Goal: Transaction & Acquisition: Book appointment/travel/reservation

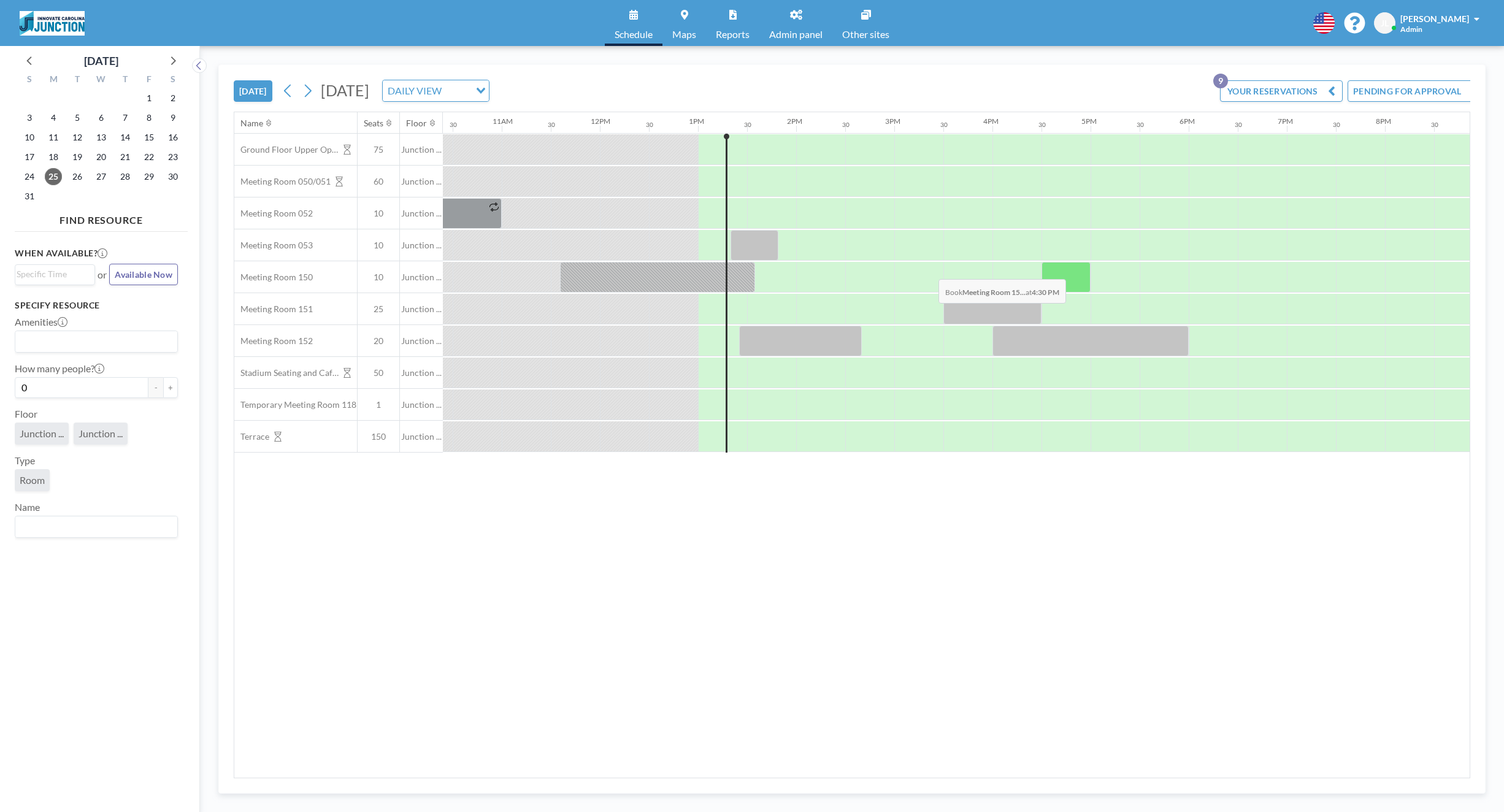
scroll to position [0, 1227]
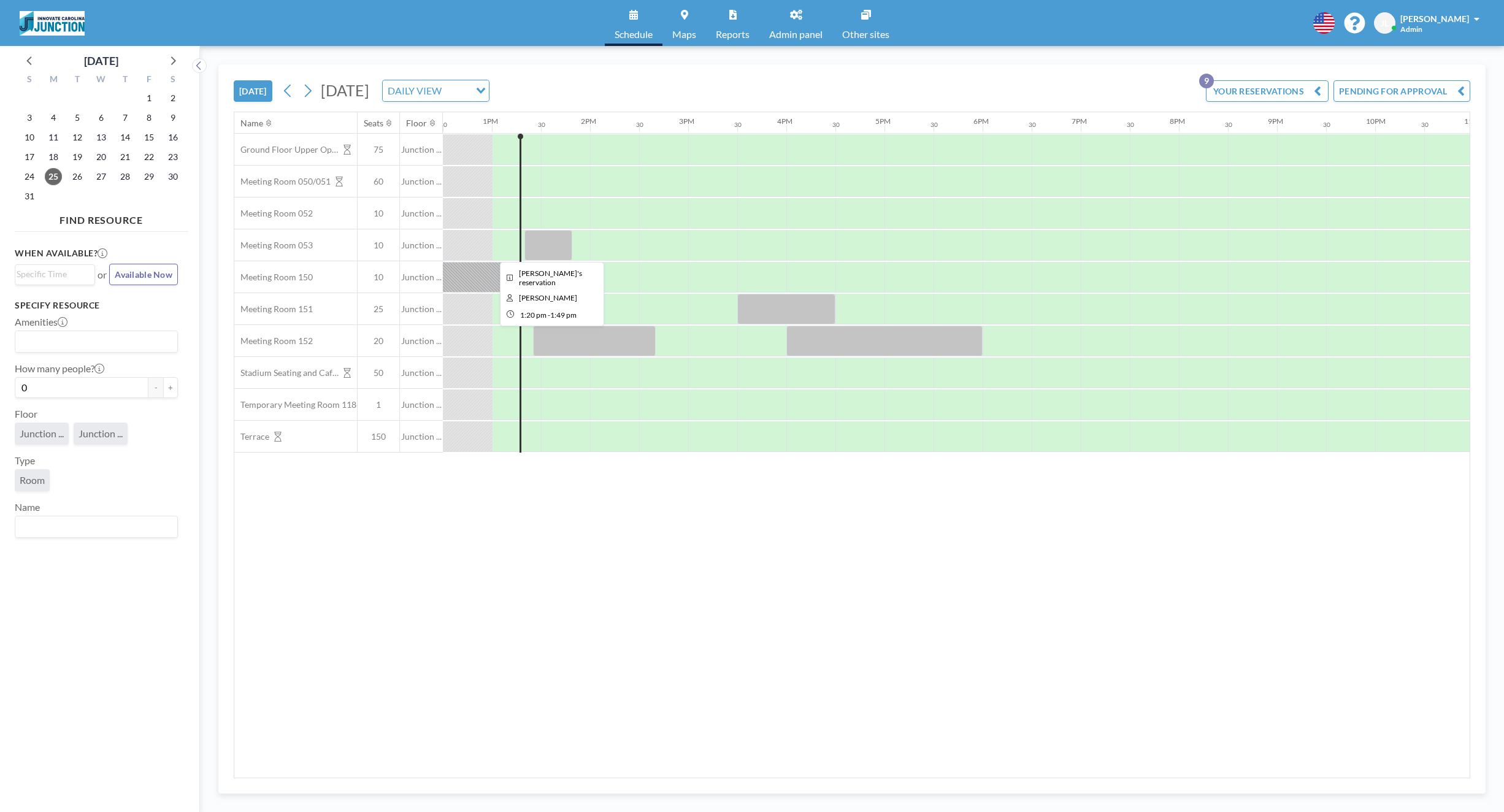
click at [564, 249] on div at bounding box center [548, 245] width 47 height 31
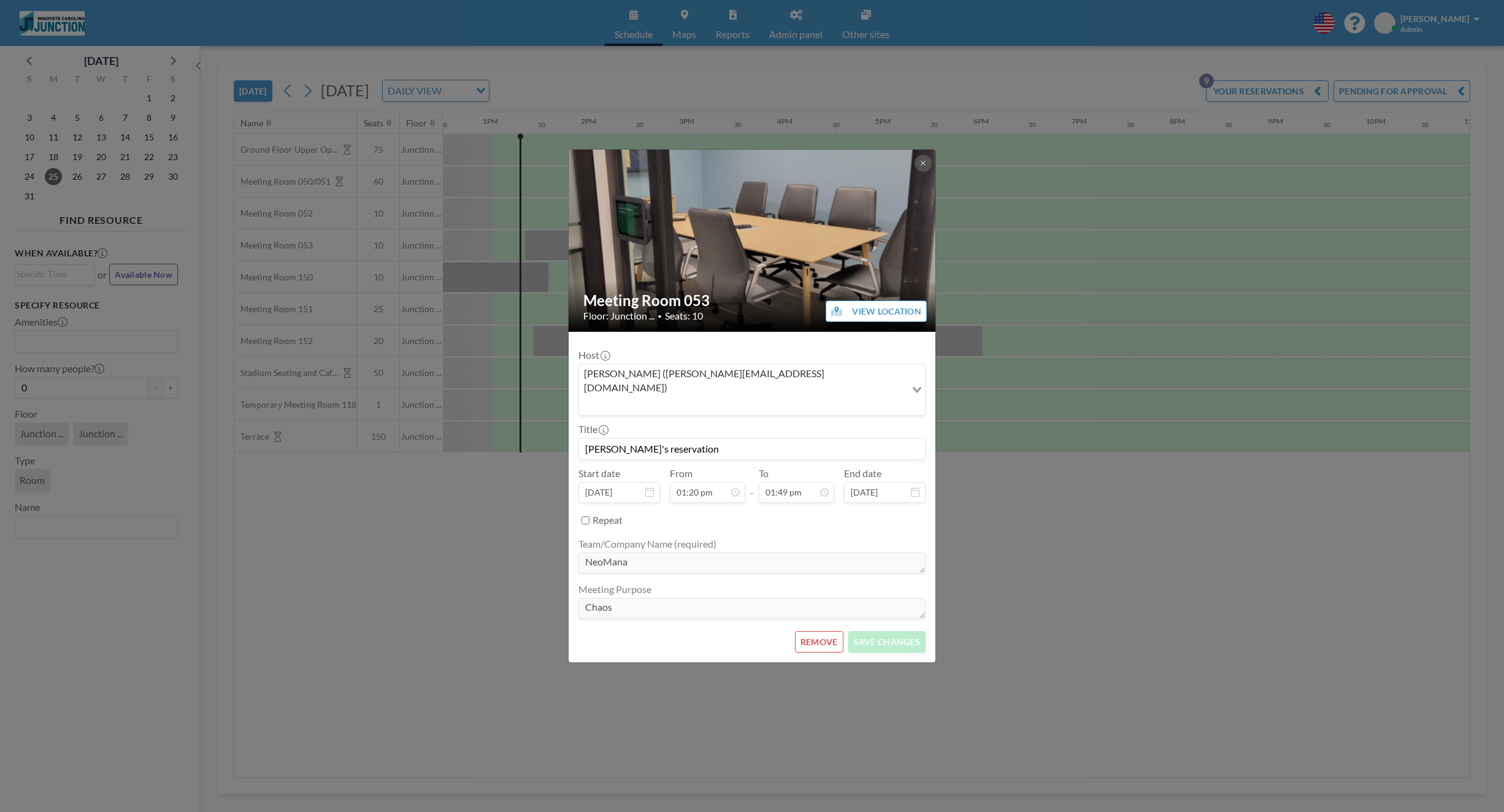
click at [810, 634] on button "REMOVE" at bounding box center [819, 641] width 49 height 22
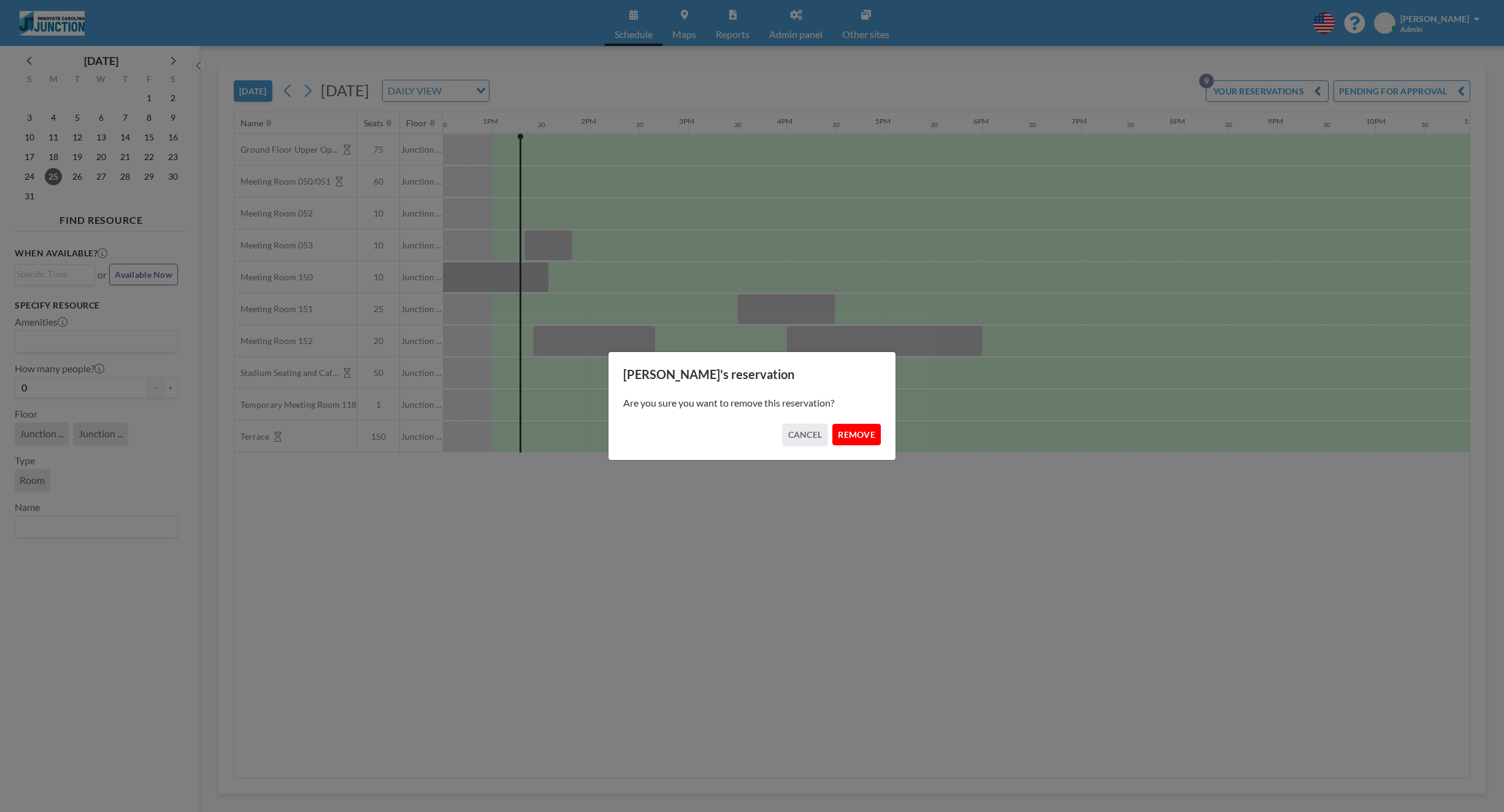
click at [850, 433] on button "REMOVE" at bounding box center [857, 434] width 49 height 22
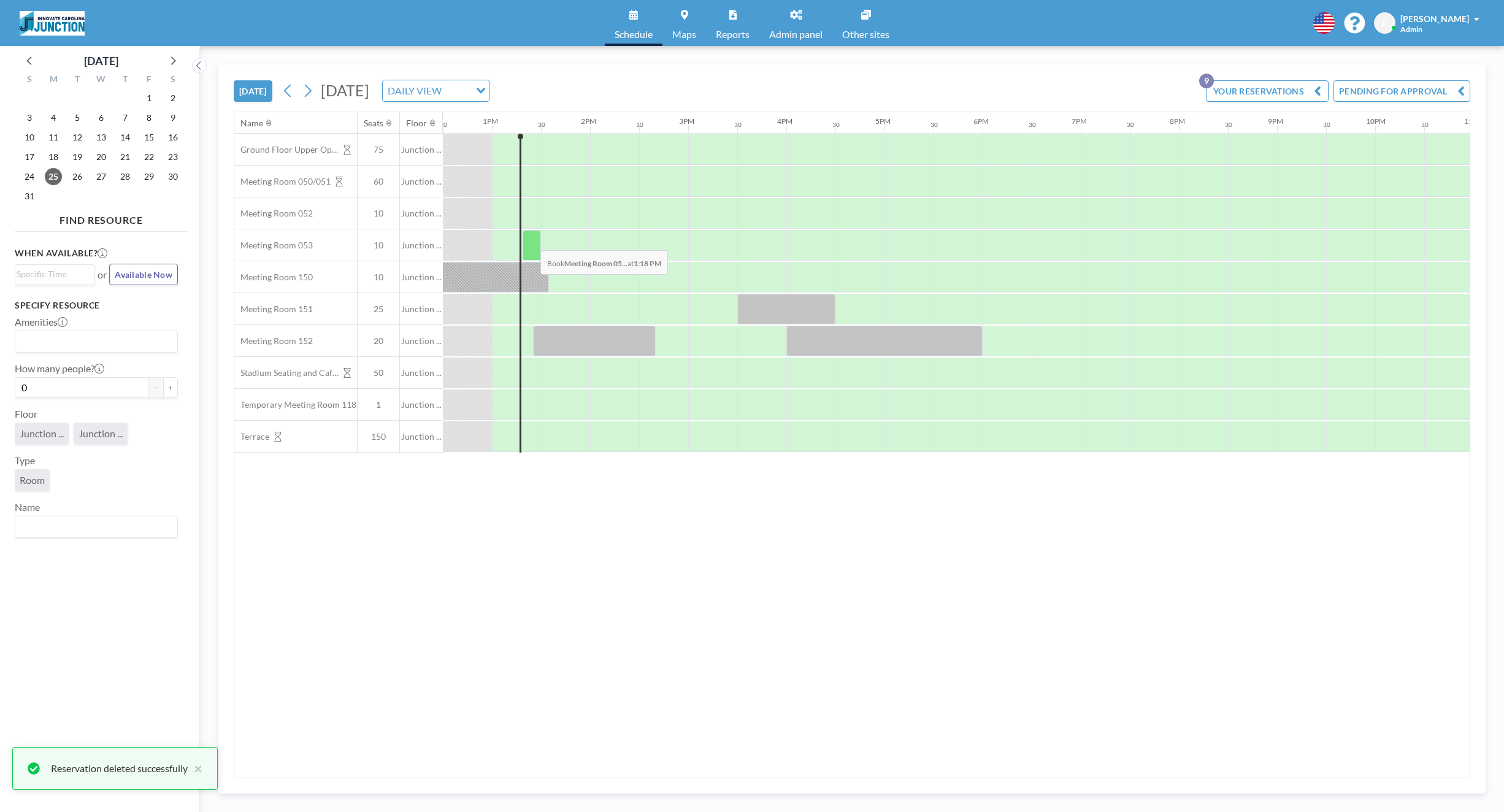
click at [531, 241] on div at bounding box center [531, 245] width 19 height 31
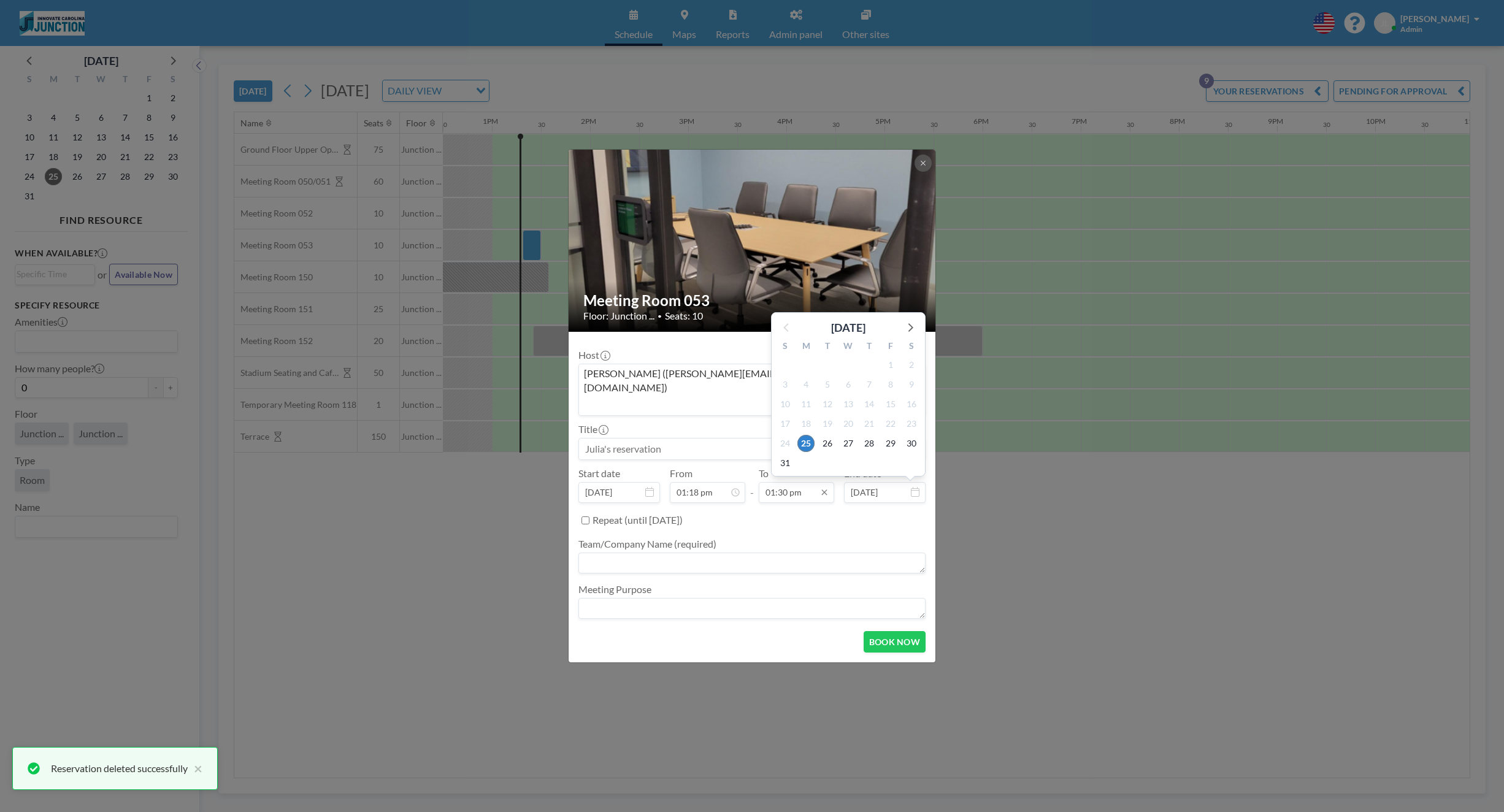
scroll to position [590, 0]
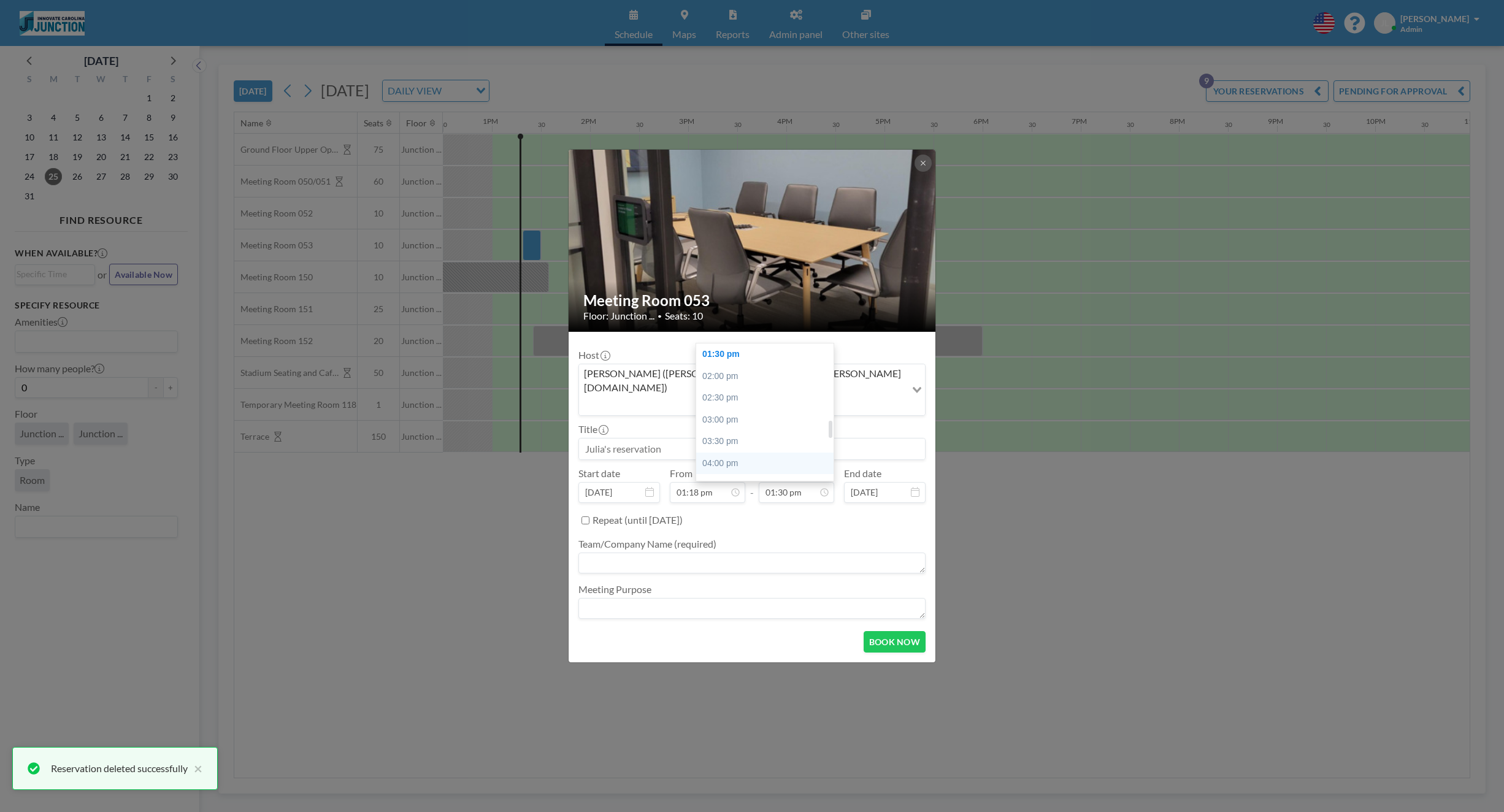
click at [742, 452] on div "04:00 pm" at bounding box center [764, 463] width 137 height 22
type input "04:00 pm"
click at [902, 631] on button "BOOK NOW" at bounding box center [894, 641] width 62 height 22
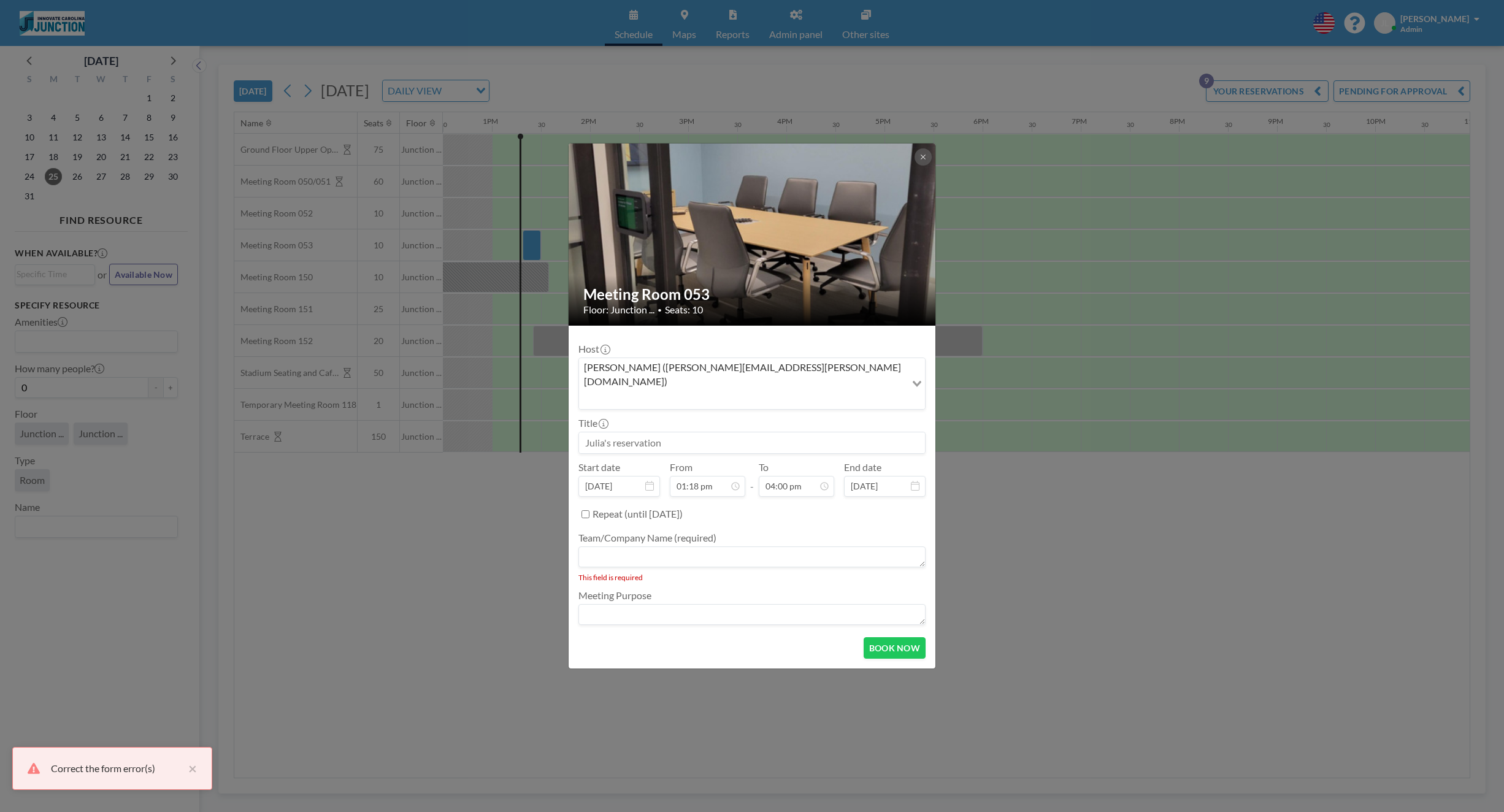
scroll to position [698, 0]
click at [698, 532] on label "Team/Company Name (required)" at bounding box center [647, 538] width 138 height 12
click at [696, 546] on div at bounding box center [752, 557] width 347 height 23
click at [690, 546] on textarea at bounding box center [752, 557] width 347 height 21
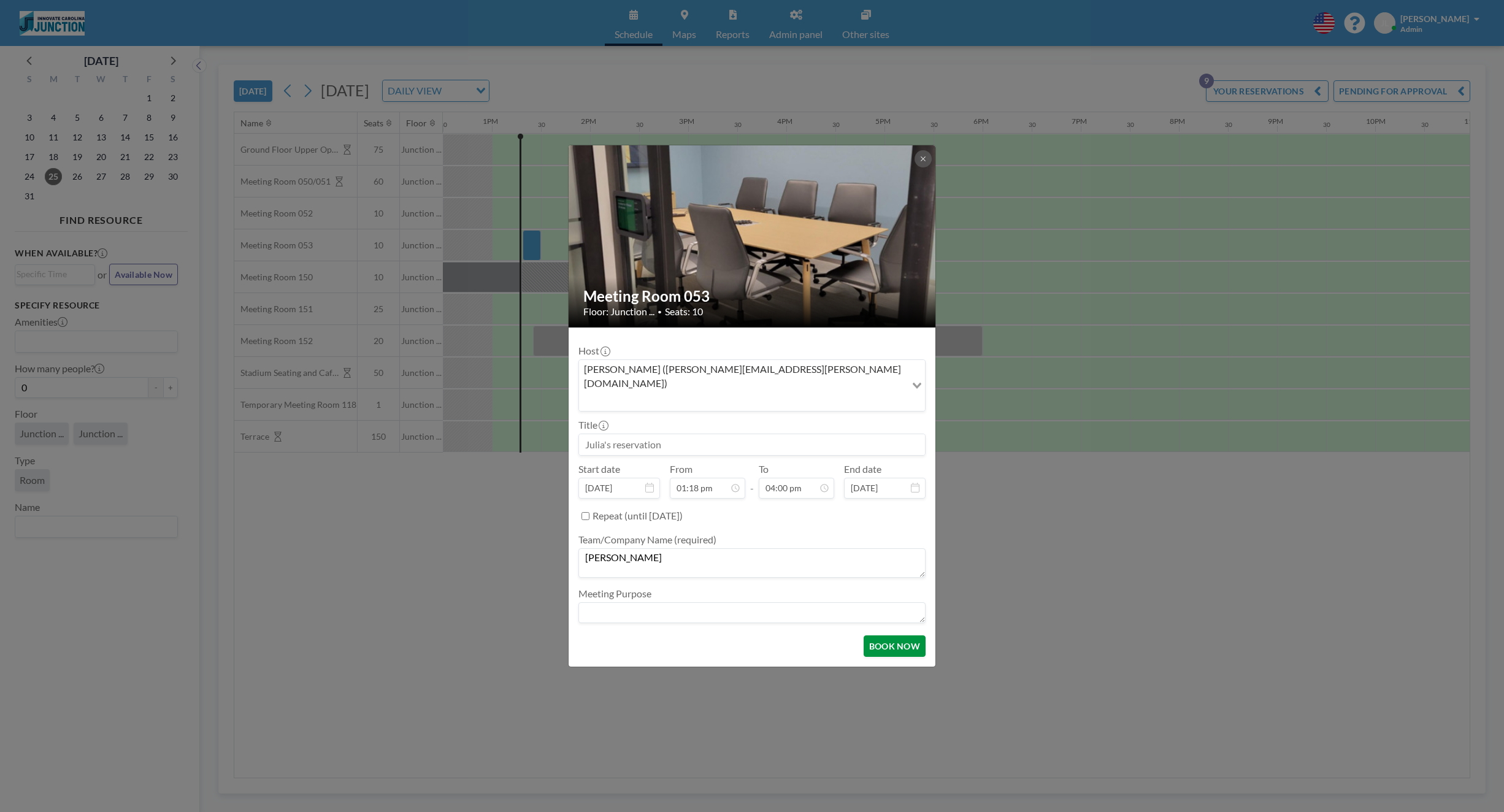
type textarea "[PERSON_NAME]"
click at [910, 638] on button "BOOK NOW" at bounding box center [894, 646] width 62 height 22
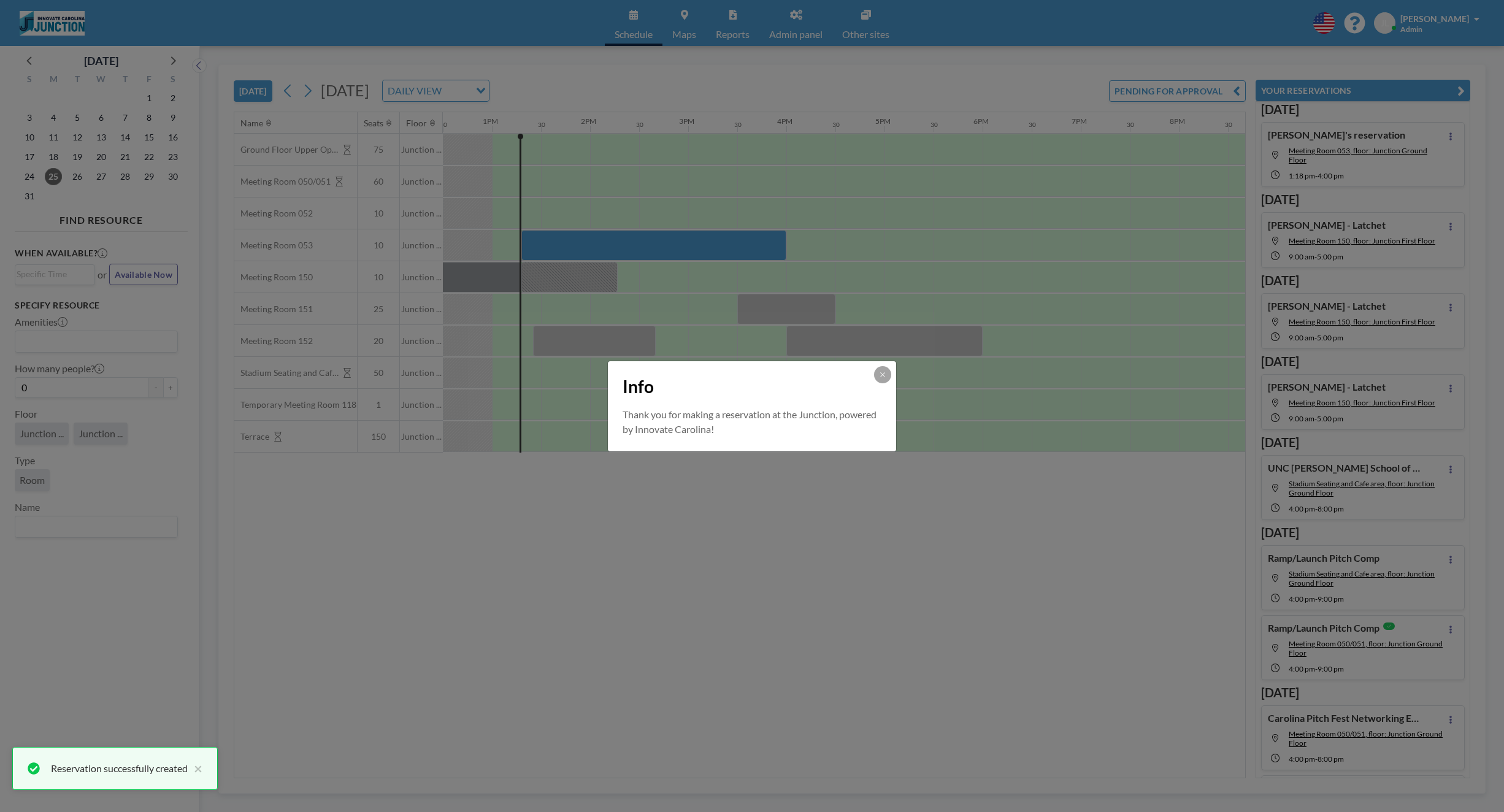
scroll to position [0, 0]
click at [876, 376] on button at bounding box center [882, 375] width 17 height 17
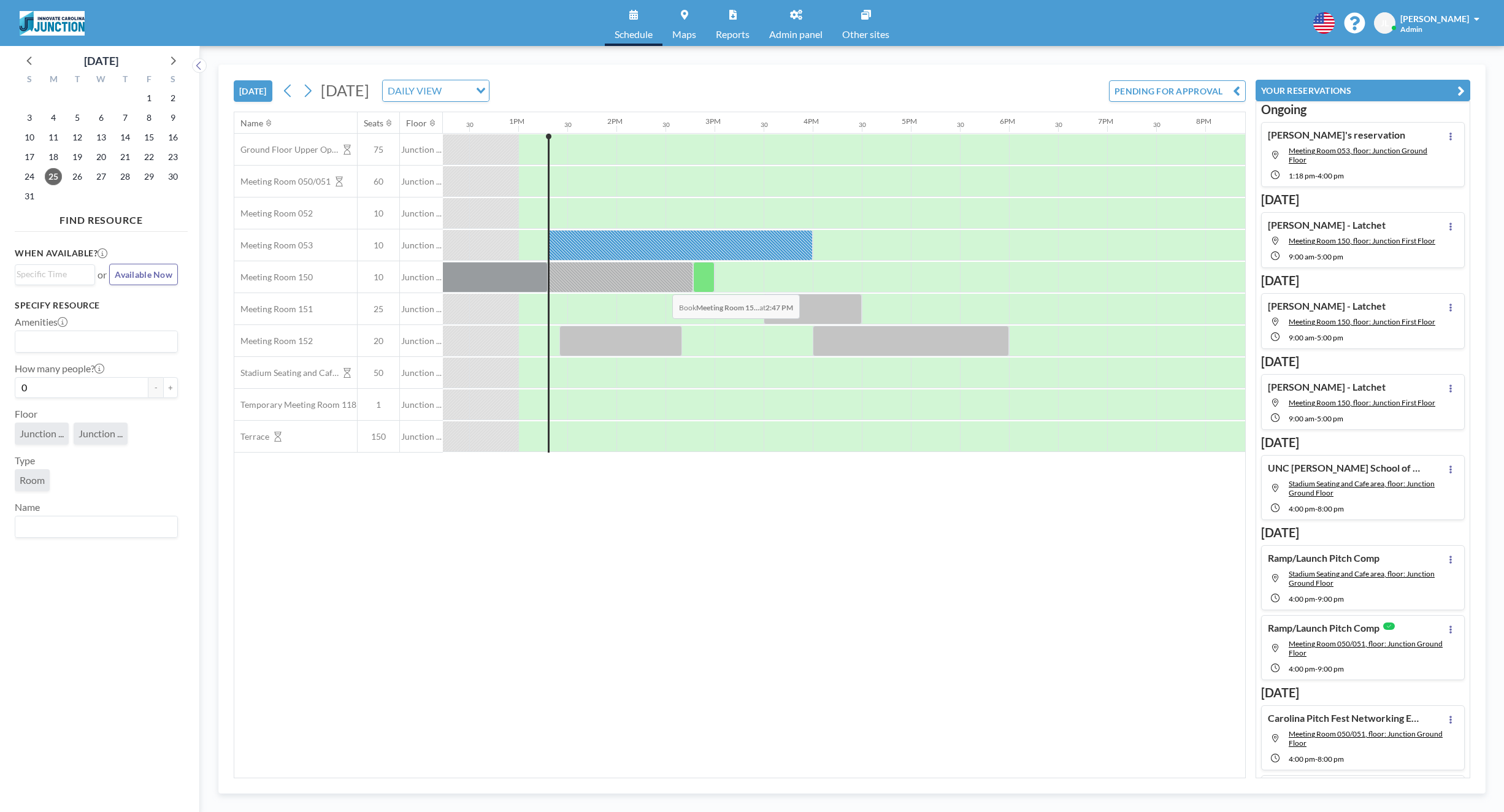
scroll to position [0, 1198]
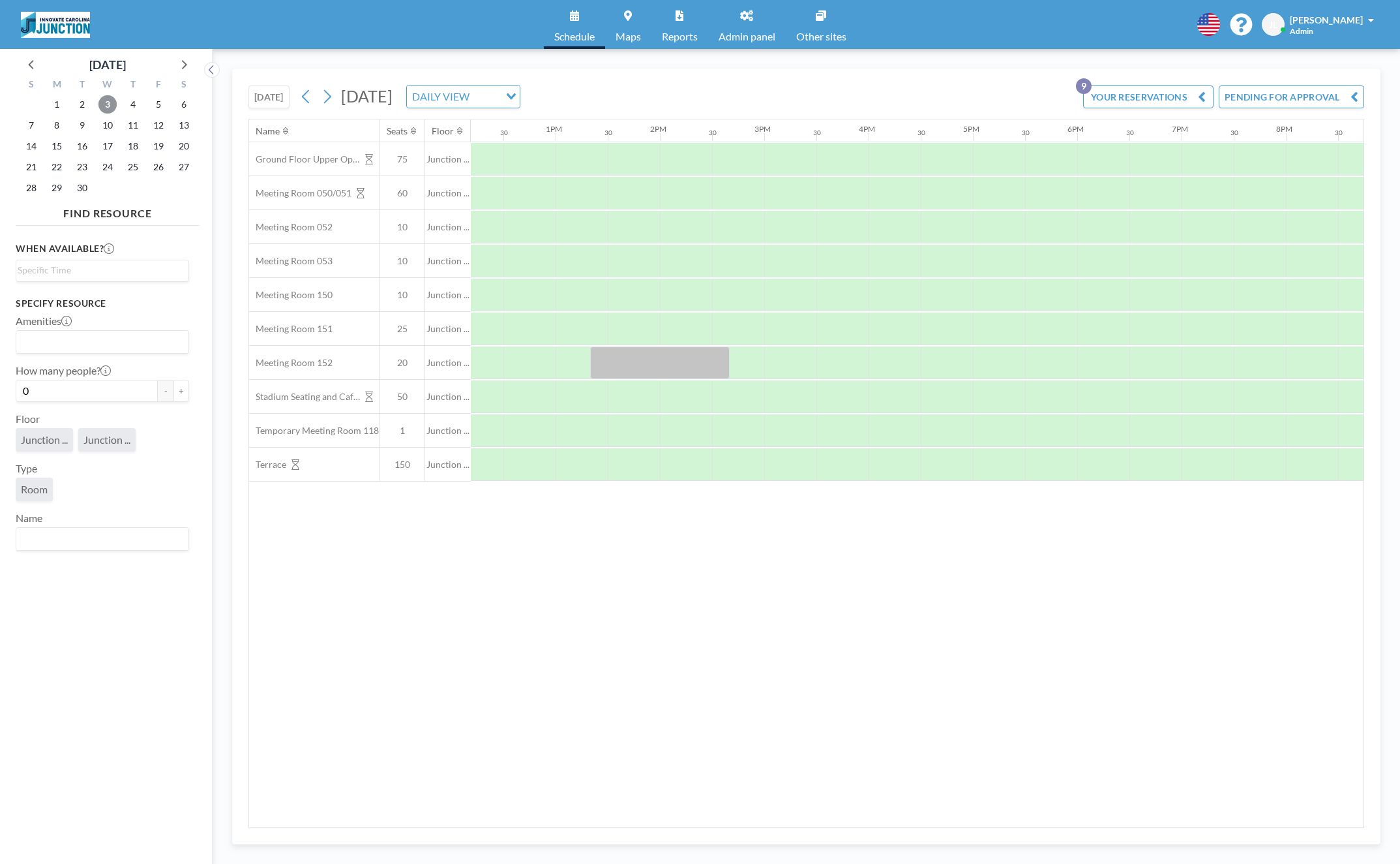
scroll to position [0, 849]
